Goal: Information Seeking & Learning: Learn about a topic

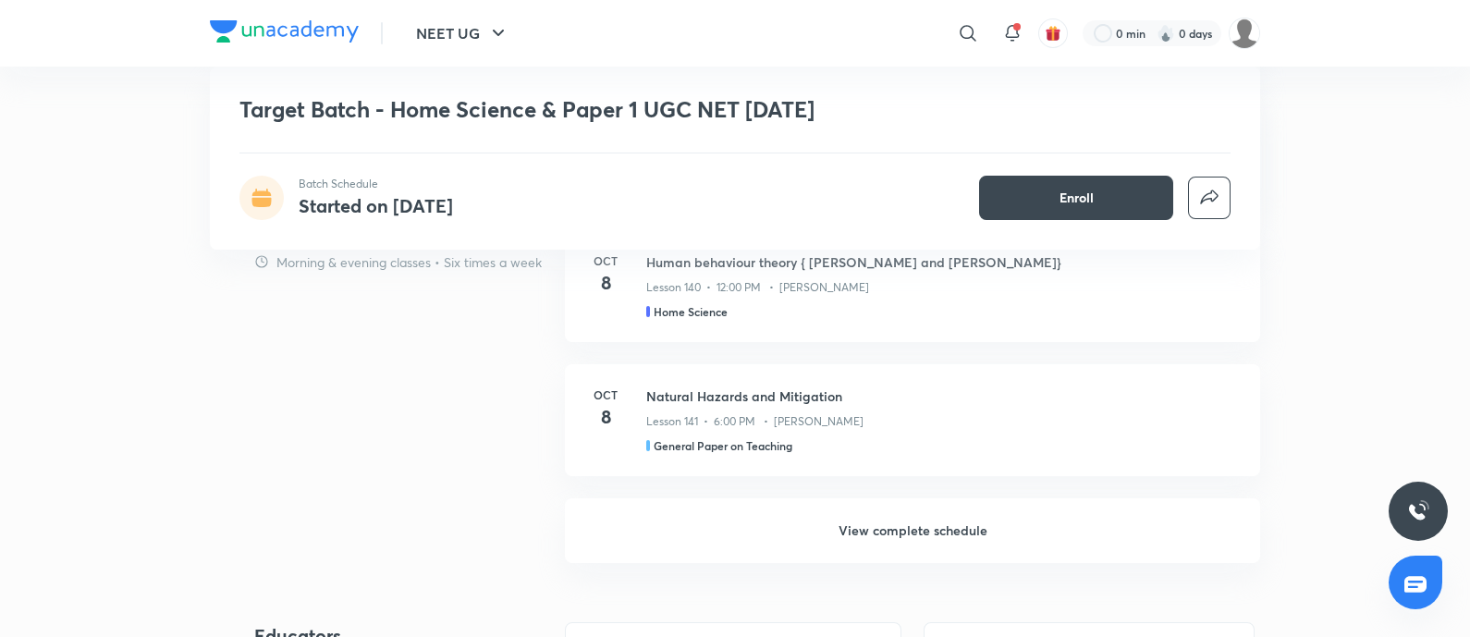
click at [877, 506] on h6 "View complete schedule" at bounding box center [912, 530] width 695 height 65
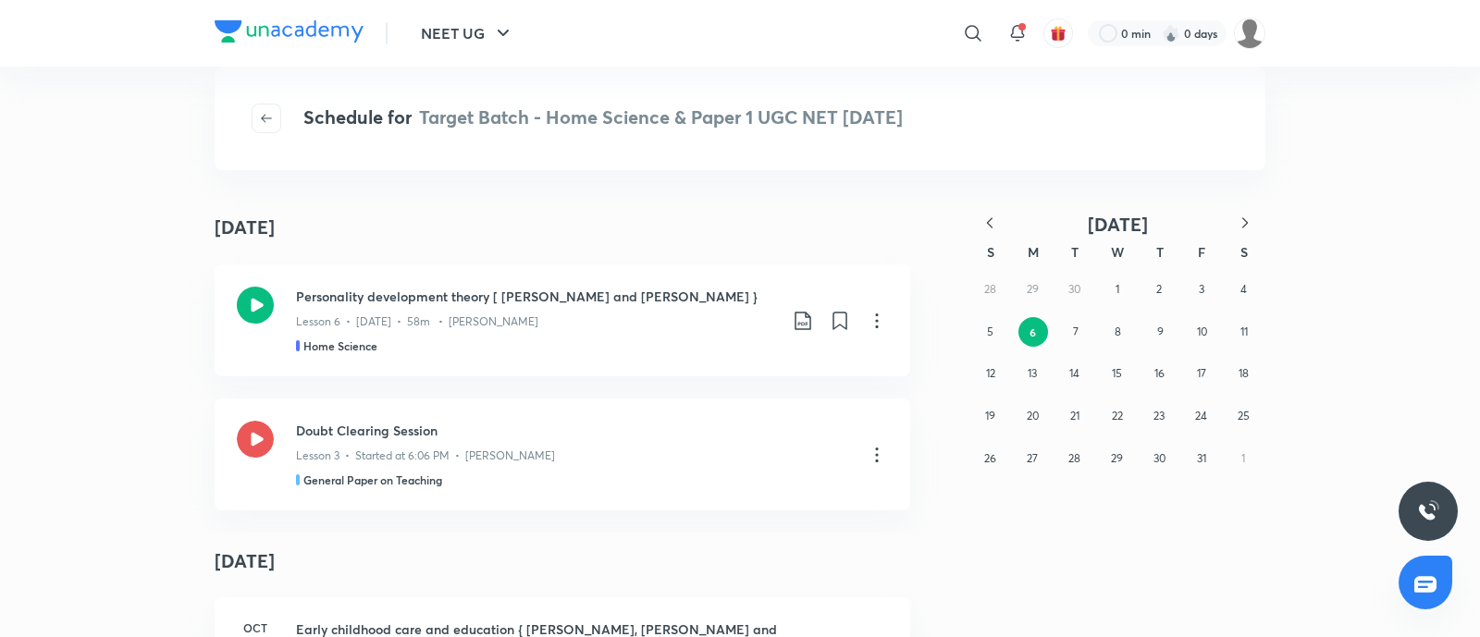
scroll to position [65, 0]
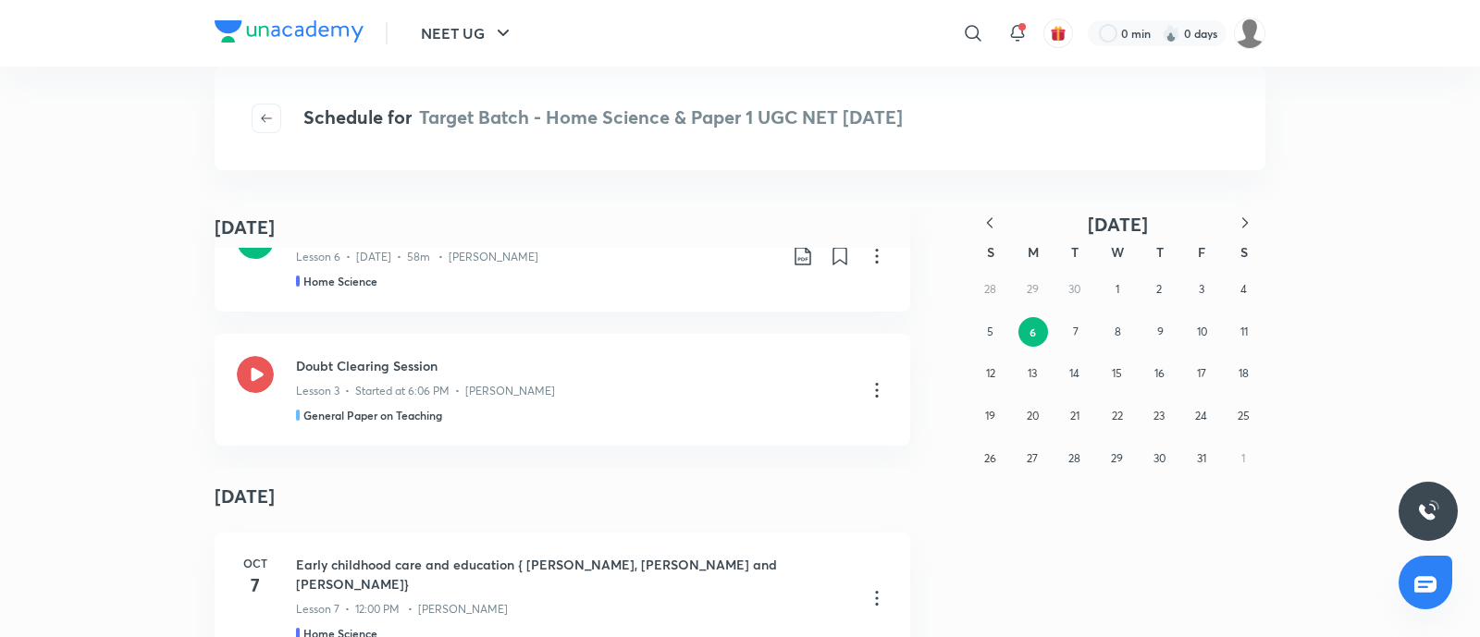
click at [985, 225] on icon "button" at bounding box center [989, 223] width 18 height 18
click at [1245, 229] on icon "button" at bounding box center [1245, 223] width 18 height 18
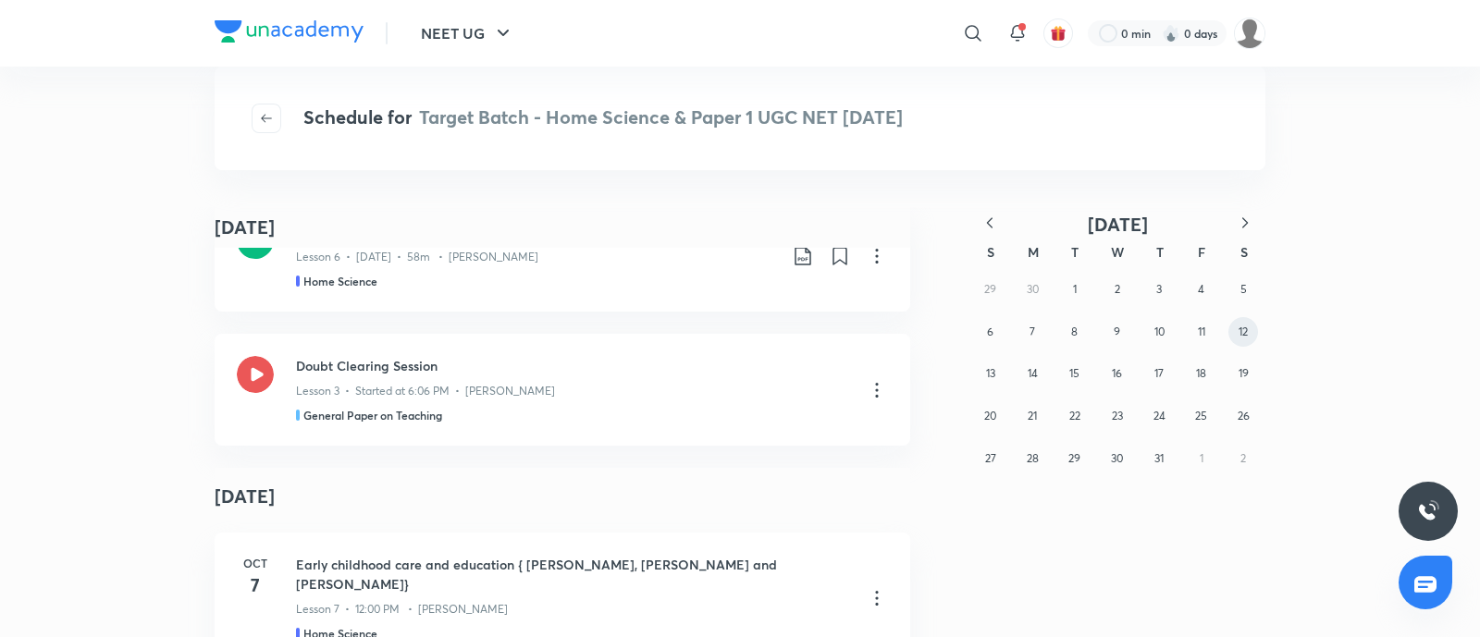
click at [1244, 329] on abbr "12" at bounding box center [1242, 332] width 9 height 14
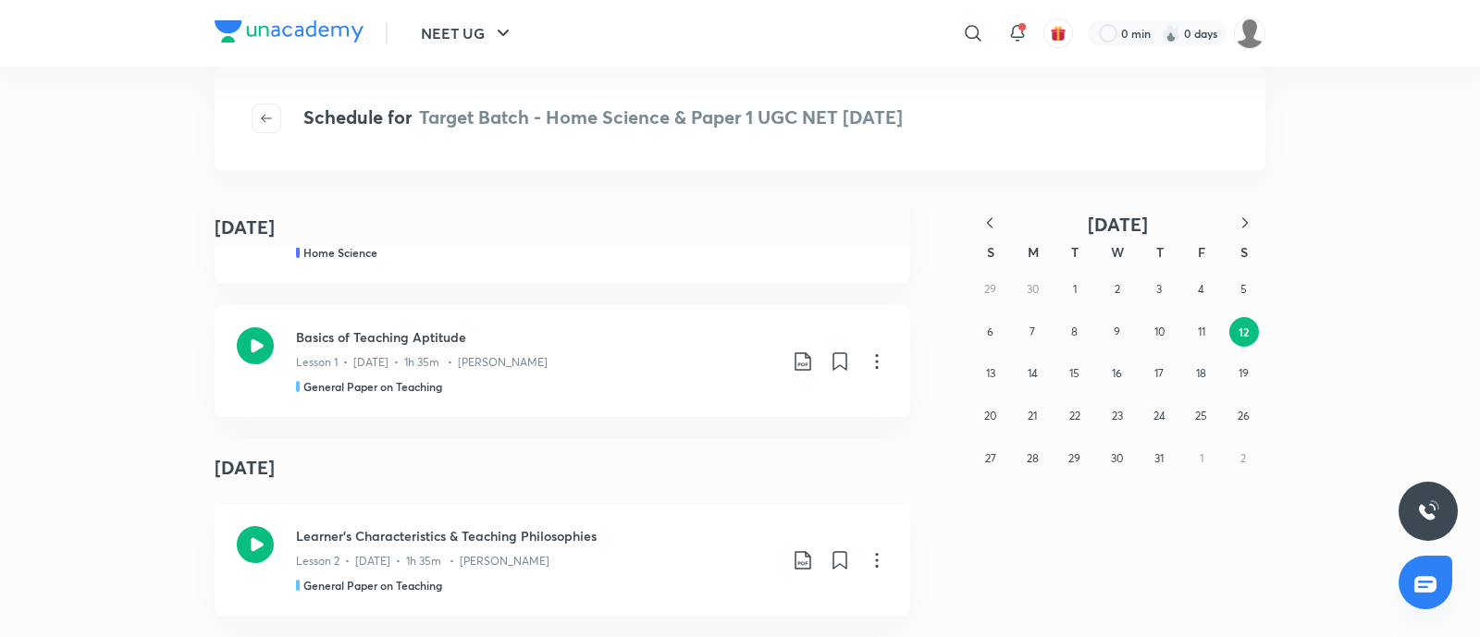
scroll to position [0, 0]
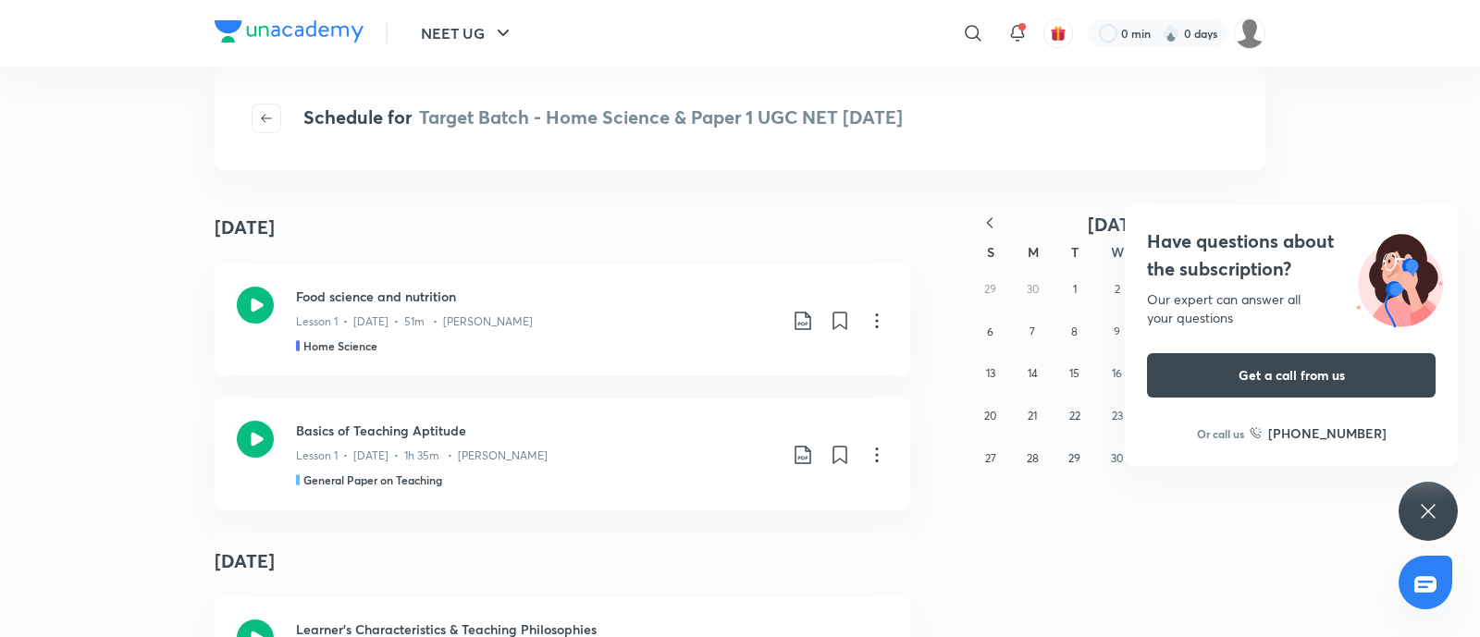
click at [1426, 507] on icon at bounding box center [1428, 511] width 22 height 22
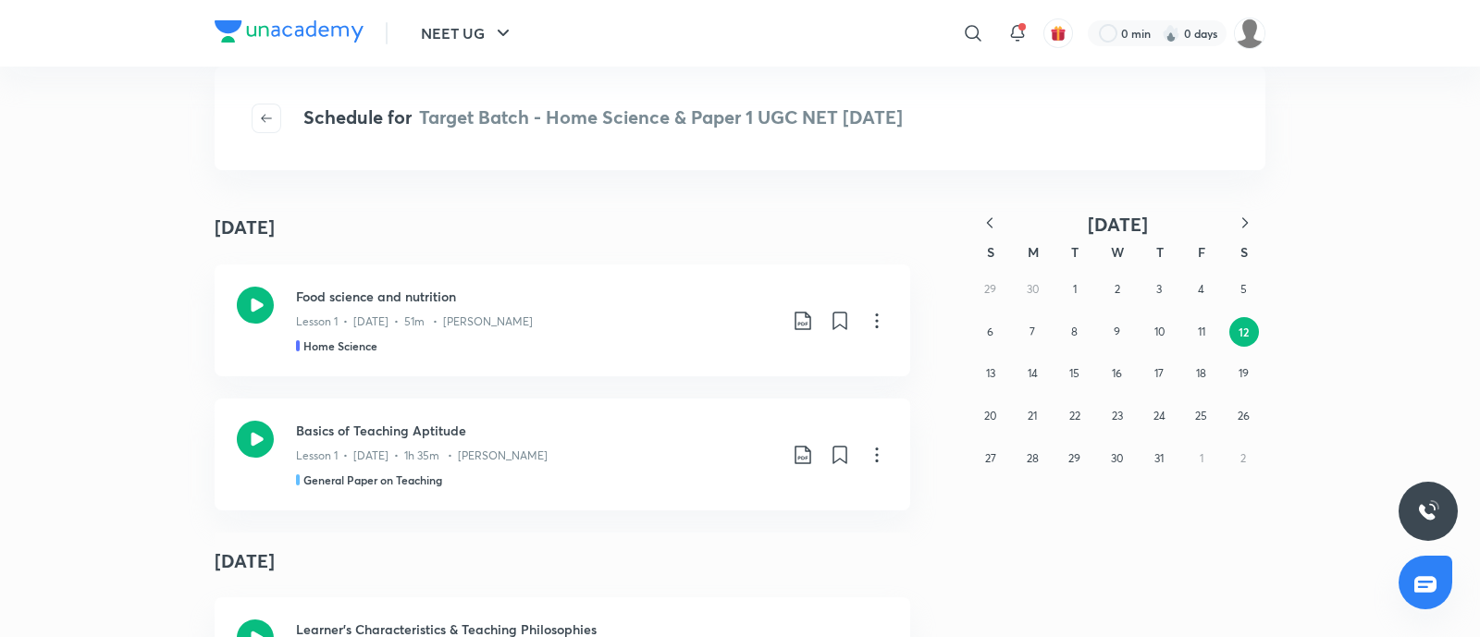
click at [1314, 295] on div "July [DATE] Food science and nutrition Lesson 1 • [DATE] • 51m • [PERSON_NAME] …" at bounding box center [740, 422] width 1480 height 430
